Goal: Transaction & Acquisition: Purchase product/service

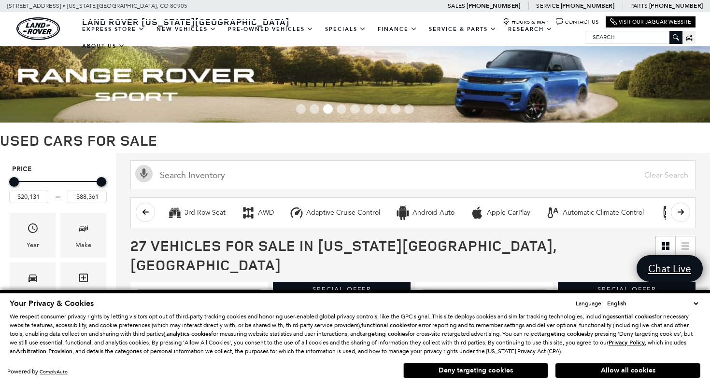
click at [695, 299] on select "English Spanish / Español English / United Kingdom Korean / 한국어 Vietnamese / Ti…" at bounding box center [652, 304] width 96 height 10
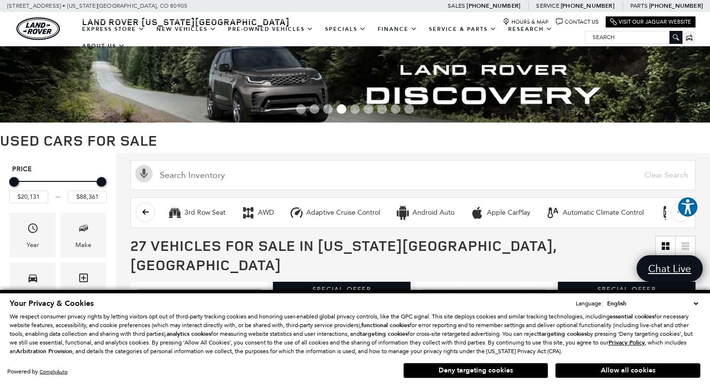
click at [589, 246] on span "27 Vehicles for Sale in Colorado Springs, CO" at bounding box center [392, 255] width 525 height 39
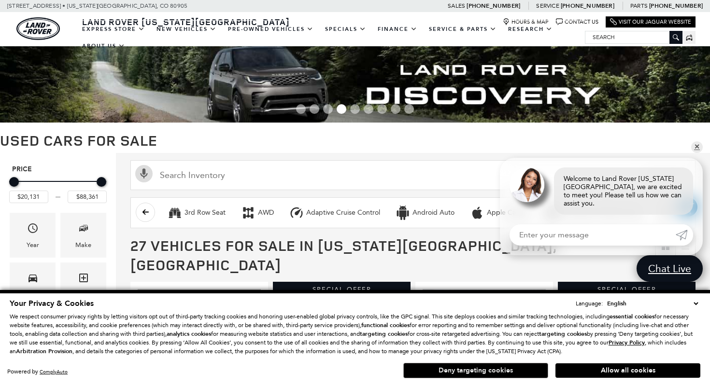
click at [514, 368] on button "Deny targeting cookies" at bounding box center [475, 370] width 145 height 15
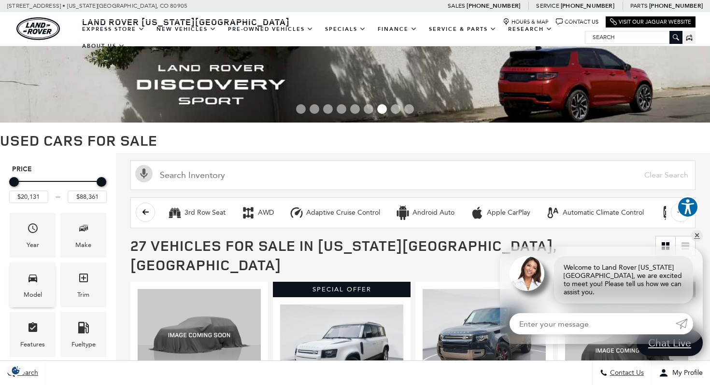
click at [35, 286] on span "Model" at bounding box center [33, 280] width 12 height 20
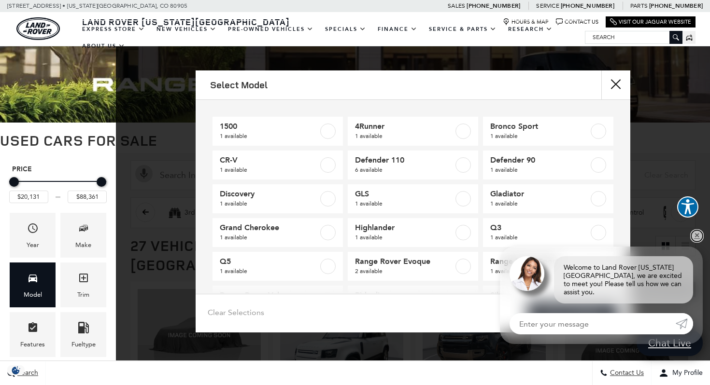
click at [694, 242] on link "✕" at bounding box center [697, 236] width 12 height 12
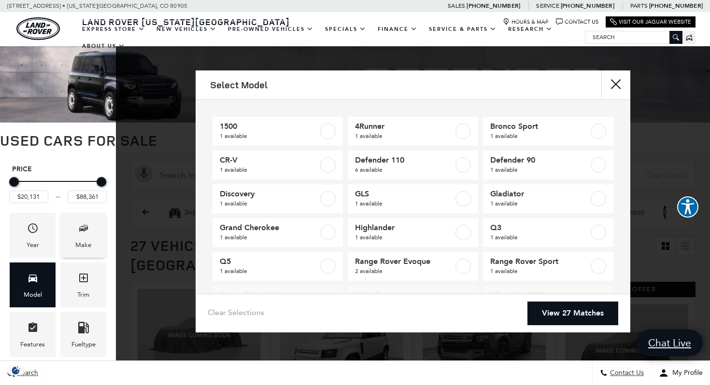
click at [84, 238] on span "Make" at bounding box center [84, 230] width 12 height 20
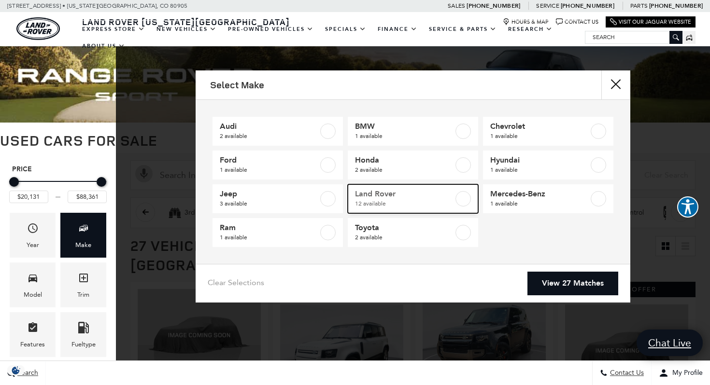
click at [468, 200] on label at bounding box center [462, 198] width 15 height 15
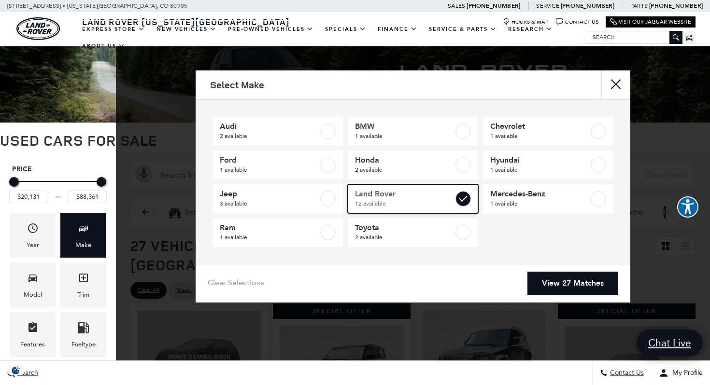
type input "$20,684"
checkbox input "true"
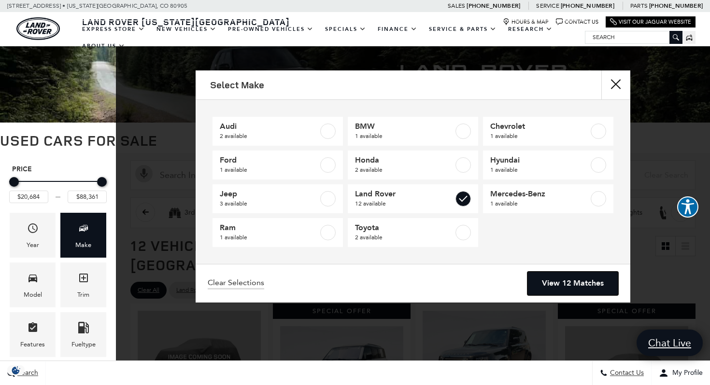
click at [570, 283] on link "View 12 Matches" at bounding box center [572, 284] width 91 height 24
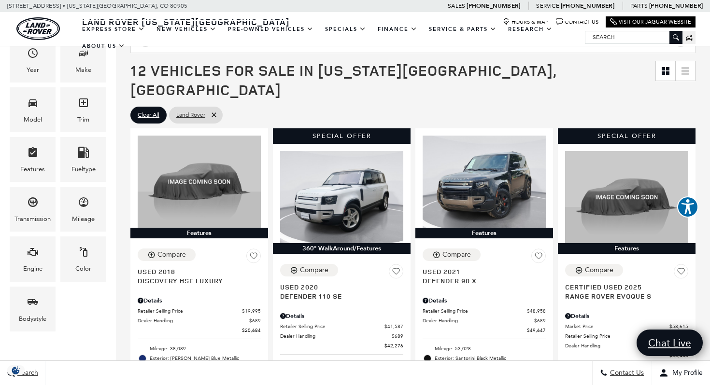
scroll to position [174, 0]
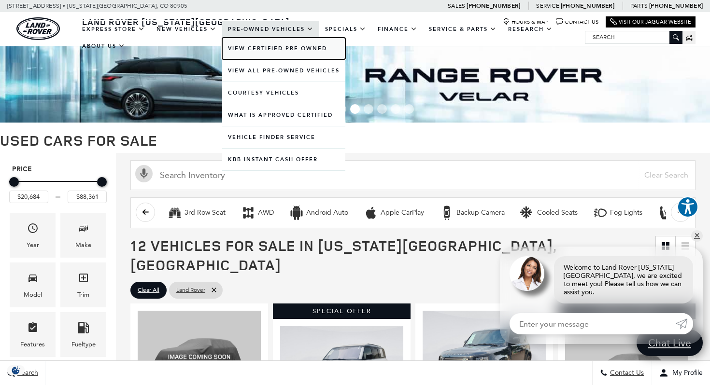
click at [278, 52] on link "View Certified Pre-Owned" at bounding box center [283, 49] width 123 height 22
